Goal: Information Seeking & Learning: Learn about a topic

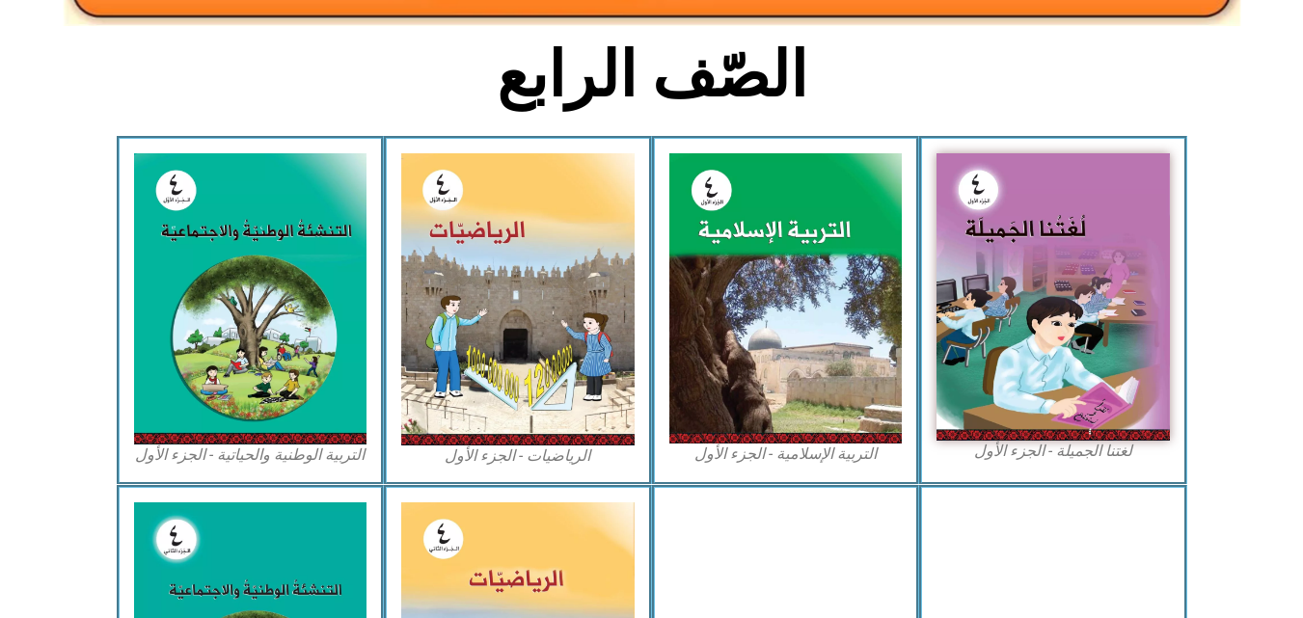
scroll to position [492, 0]
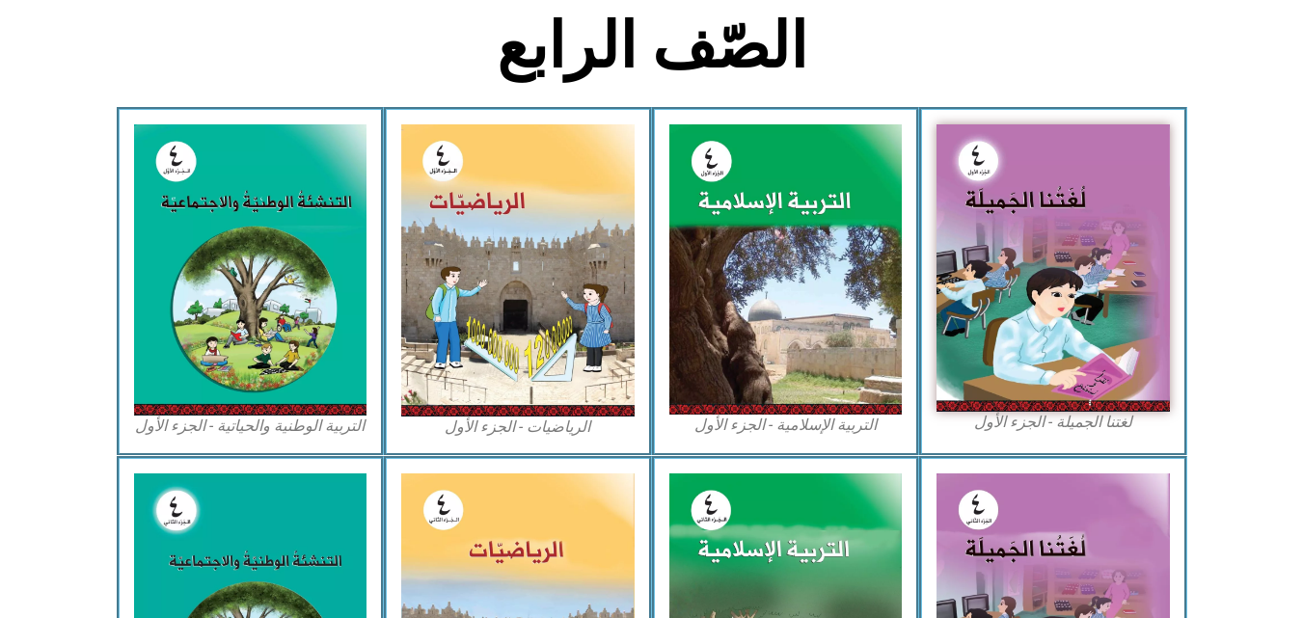
drag, startPoint x: 1306, startPoint y: 183, endPoint x: 1288, endPoint y: 349, distance: 166.9
click at [1288, 349] on html "الصفحة الرئيسية الصف الأول الصف الثاني الصف الثالث الصف الرابع الصف الخامس الصف…" at bounding box center [651, 371] width 1303 height 1727
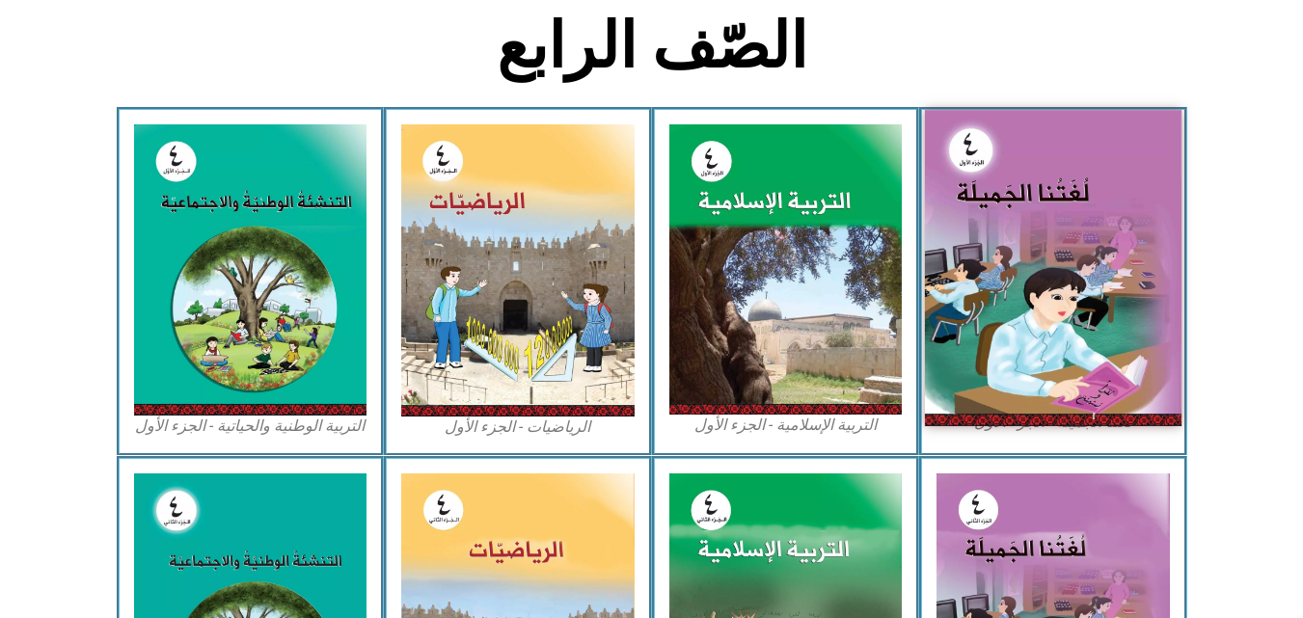
click at [1085, 295] on img at bounding box center [1053, 267] width 257 height 315
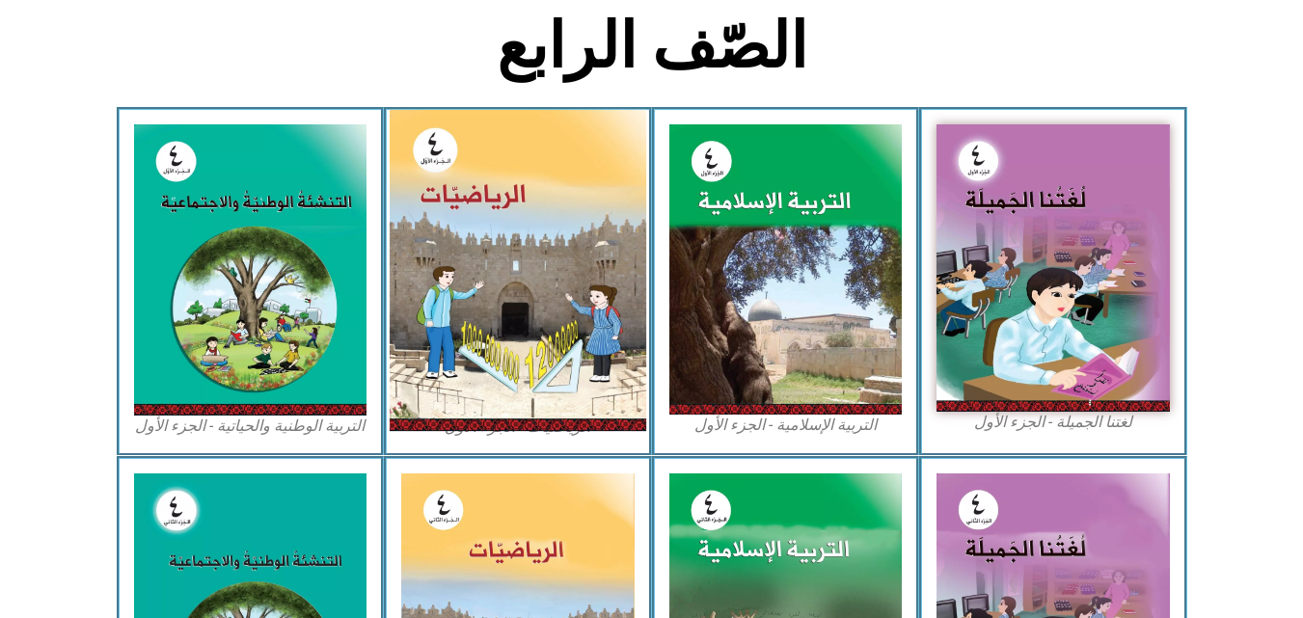
click at [492, 241] on img at bounding box center [518, 270] width 257 height 321
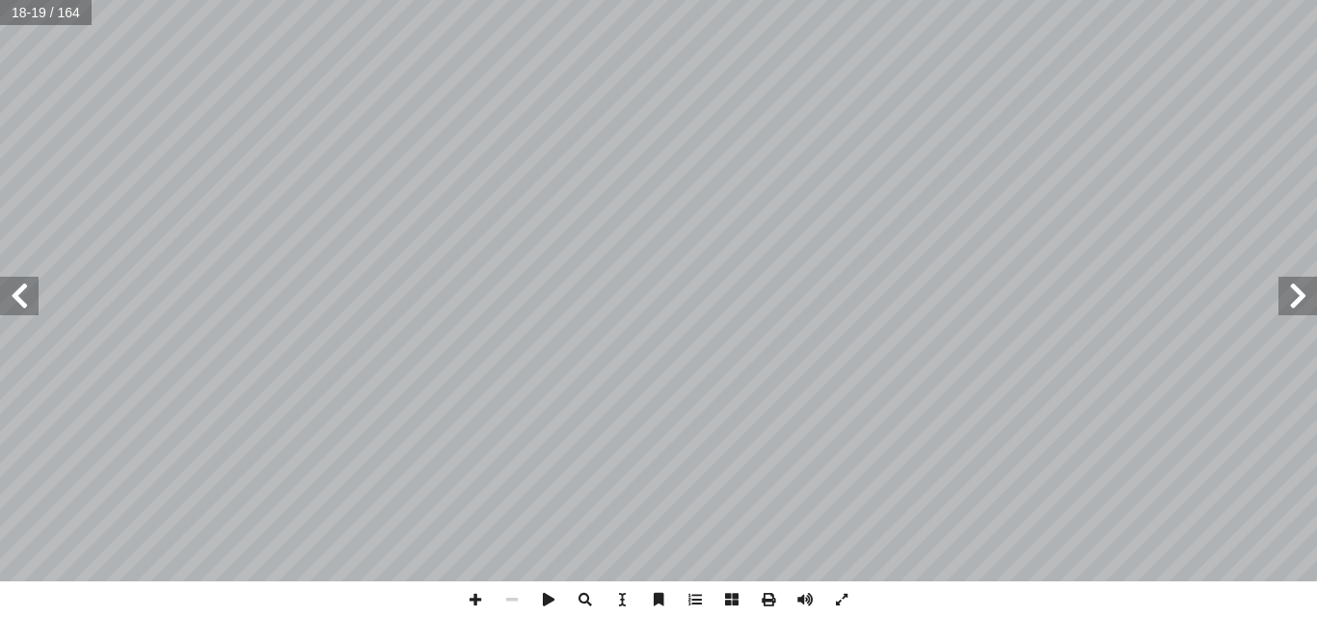
click at [29, 296] on span at bounding box center [19, 296] width 39 height 39
click at [989, 610] on div "١٦ : أ ا َ ر ْ ق َ ن لى َ ها ع َ ي ِ س َ ن َ ، و ٍّ ي ِ جاج ُ ز ٍ ناء ِ إ ا في …" at bounding box center [658, 309] width 1317 height 618
click at [24, 301] on span at bounding box center [19, 296] width 39 height 39
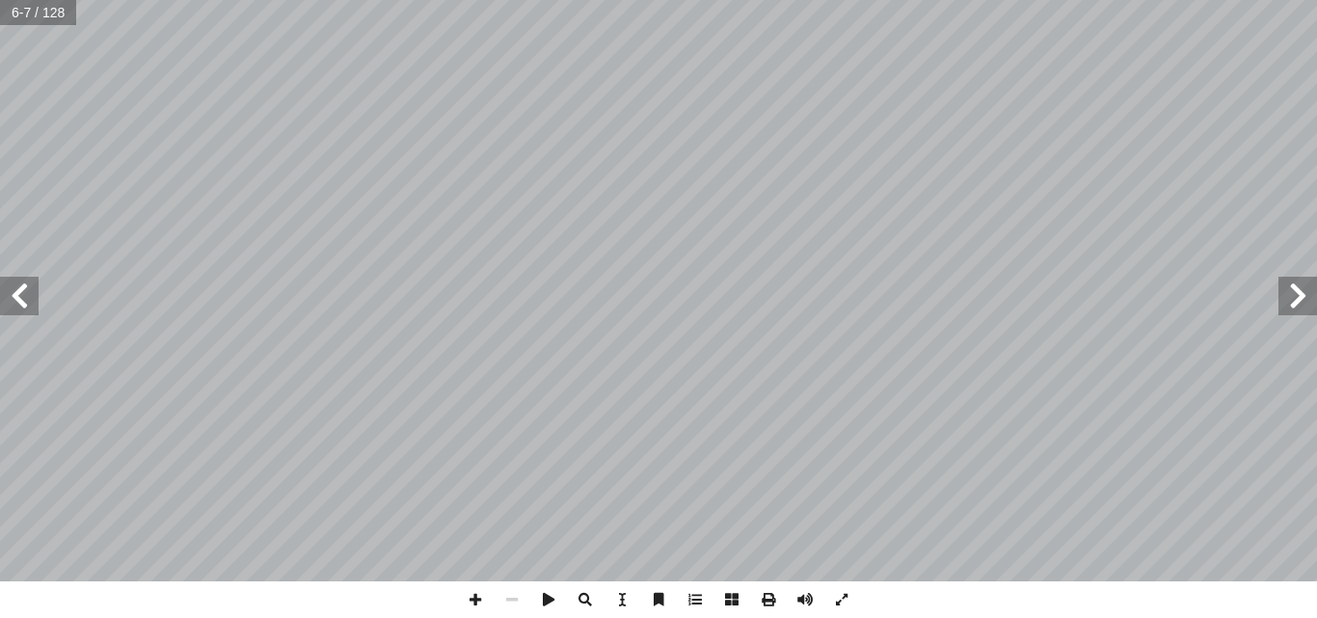
click at [24, 301] on span at bounding box center [19, 296] width 39 height 39
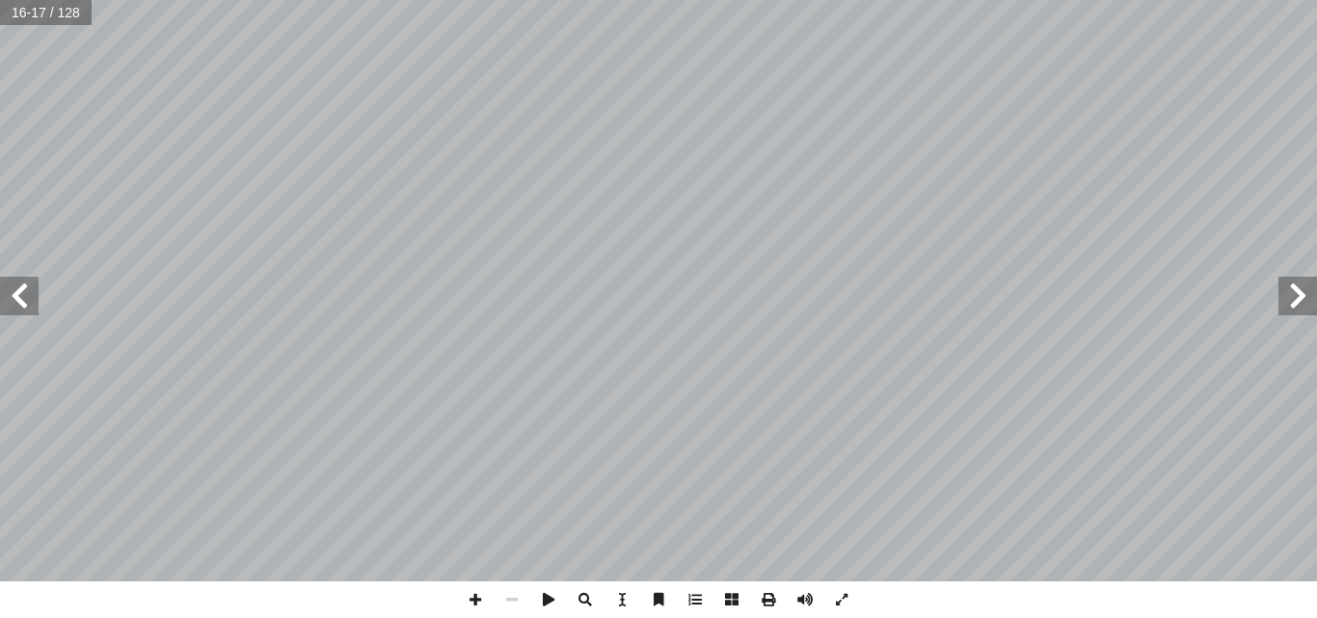
click at [24, 301] on span at bounding box center [19, 296] width 39 height 39
click at [472, 601] on span at bounding box center [475, 600] width 37 height 37
click at [24, 293] on span at bounding box center [19, 296] width 39 height 39
